Goal: Task Accomplishment & Management: Manage account settings

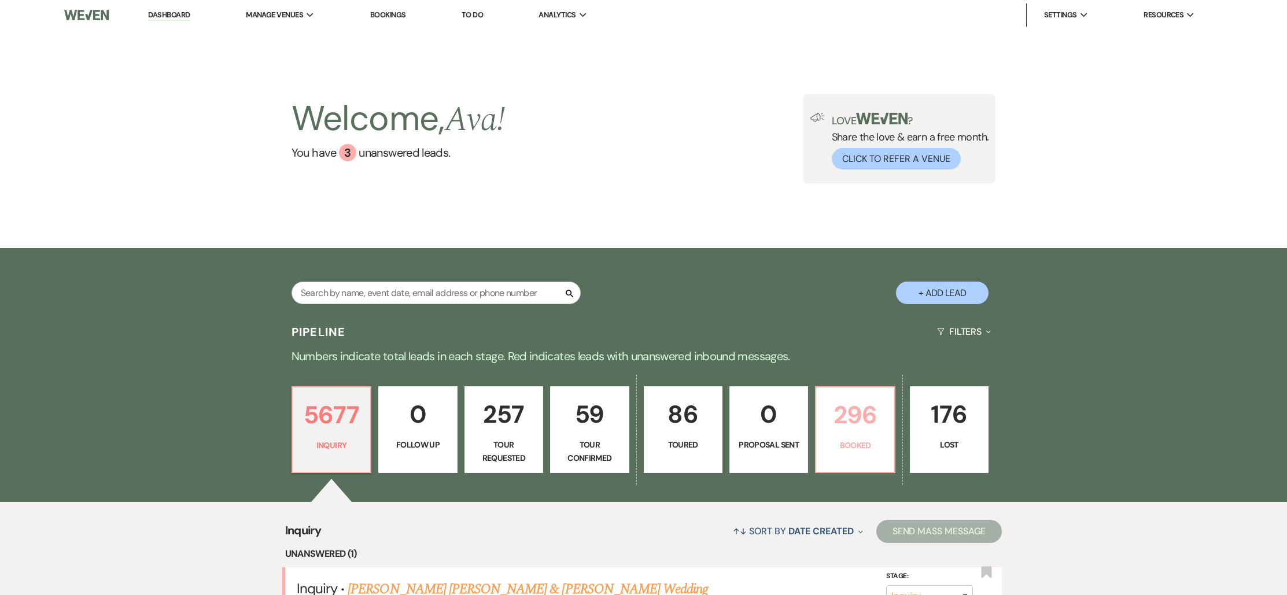
click at [846, 440] on p "Booked" at bounding box center [855, 445] width 64 height 13
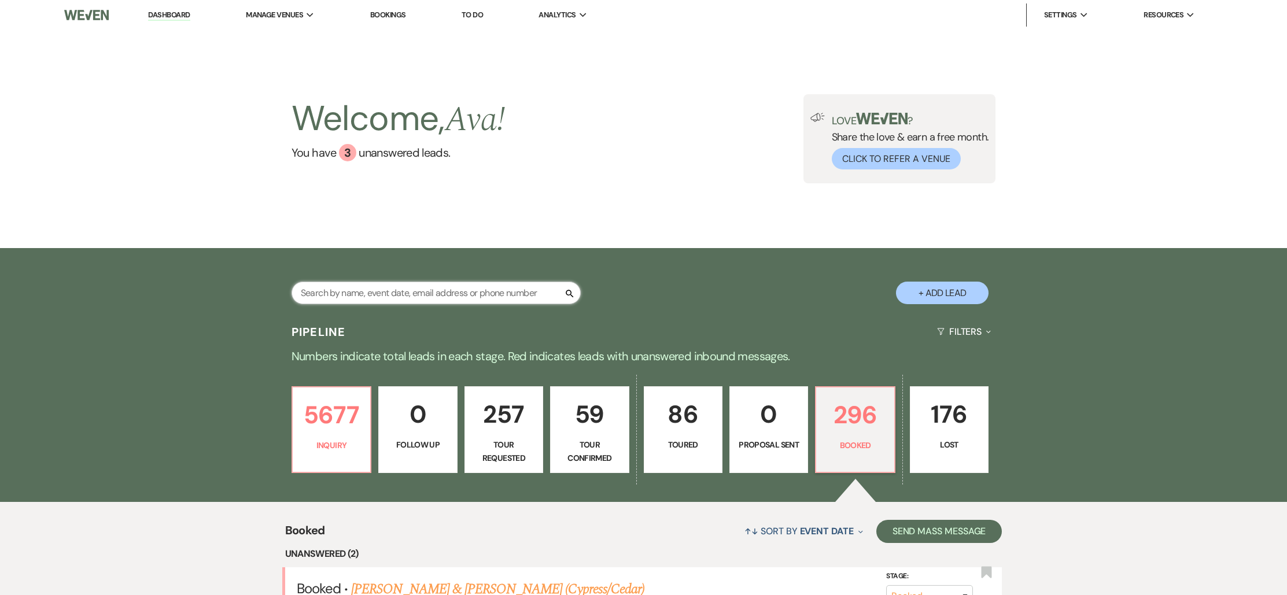
click at [397, 294] on input "text" at bounding box center [435, 293] width 289 height 23
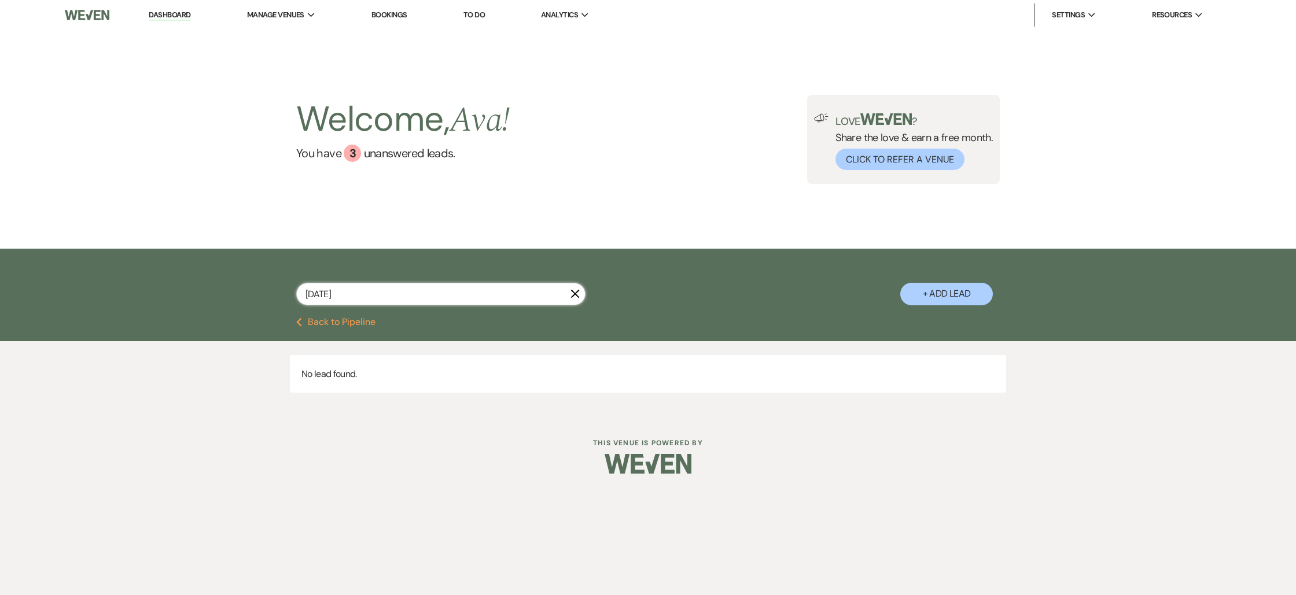
type input "[DATE]"
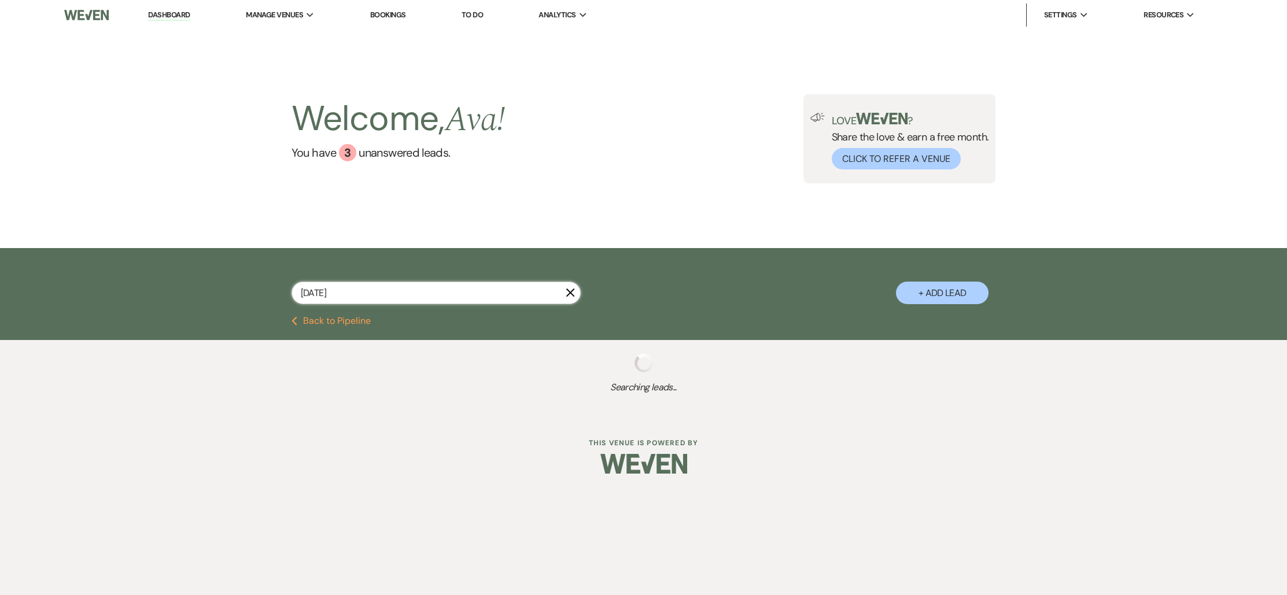
select select "8"
select select "7"
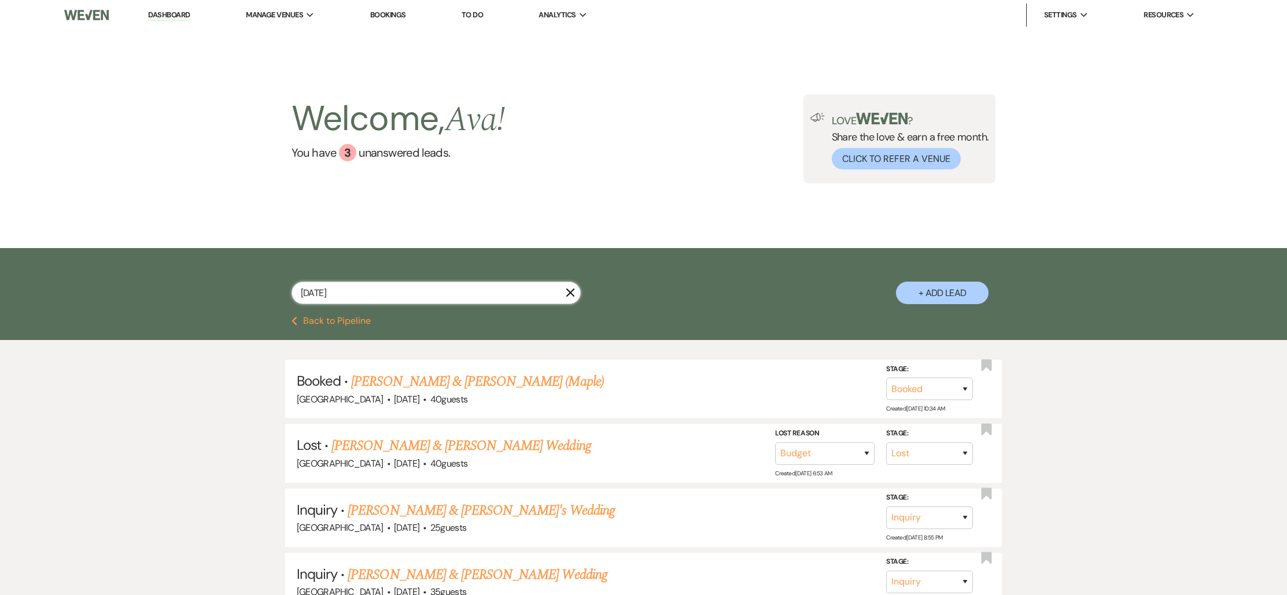
scroll to position [172, 0]
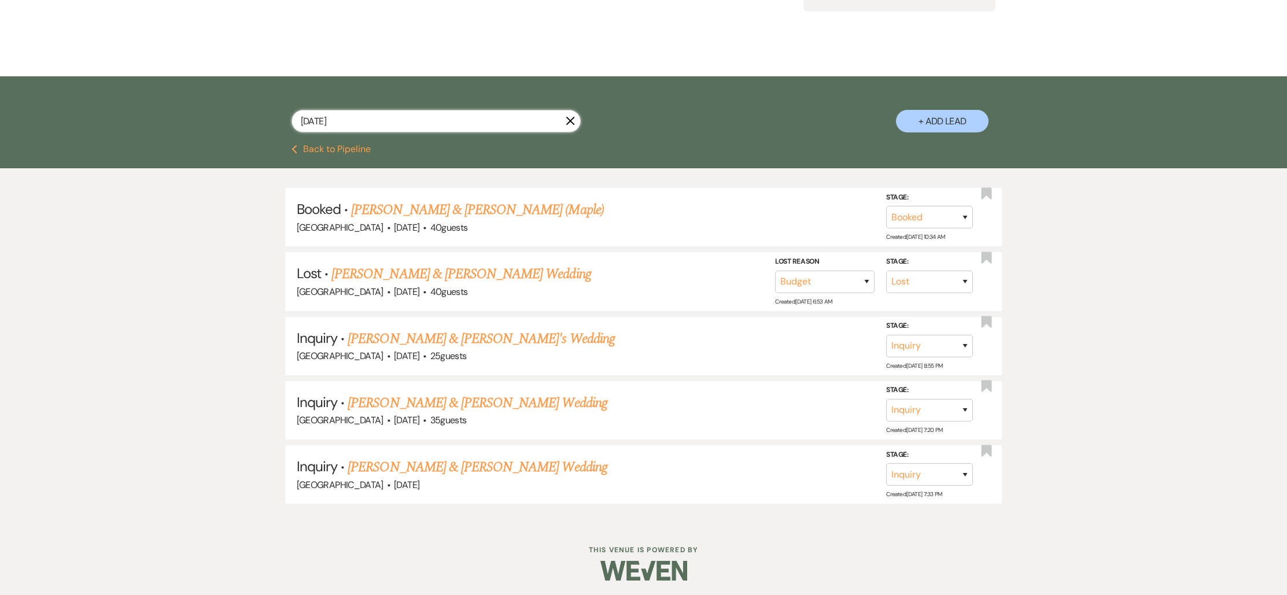
drag, startPoint x: 367, startPoint y: 121, endPoint x: 274, endPoint y: 115, distance: 93.9
click at [274, 115] on div "[DATE] X + Add Lead" at bounding box center [643, 112] width 833 height 60
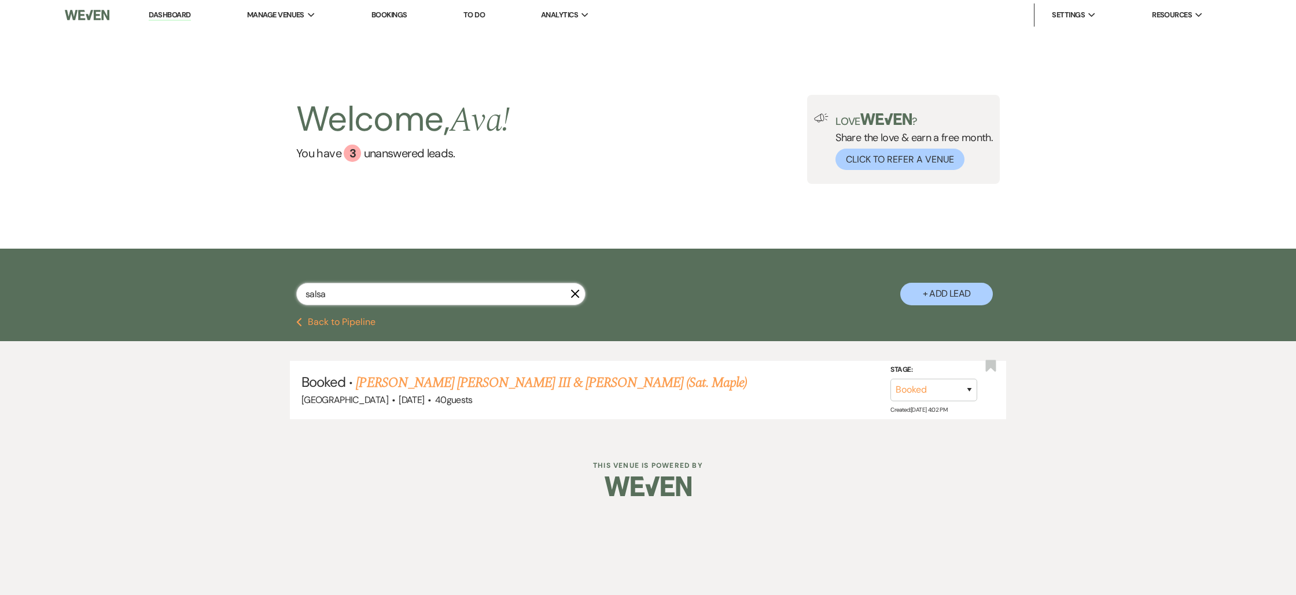
type input "salsa"
